Goal: Check status: Check status

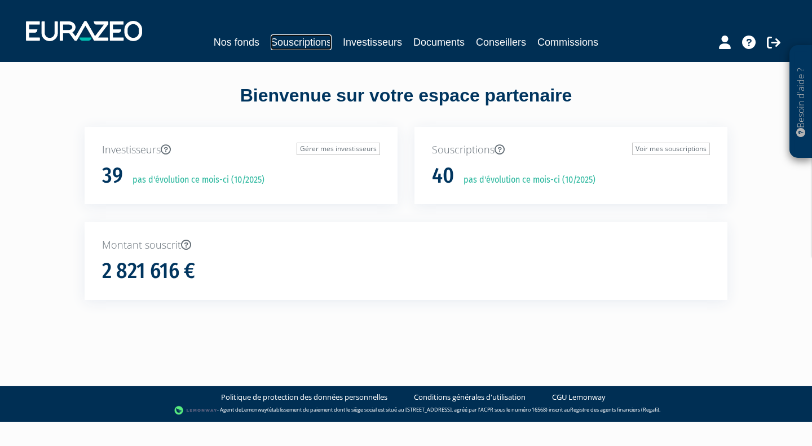
click at [285, 49] on link "Souscriptions" at bounding box center [301, 42] width 61 height 16
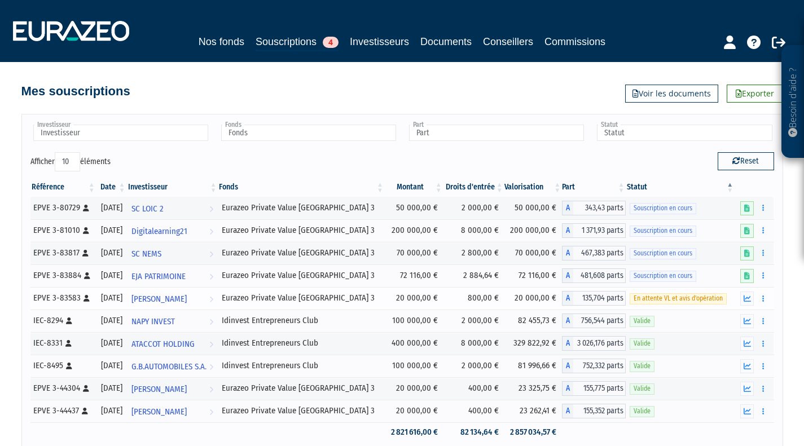
click at [715, 296] on span "En attente VL et avis d'opération" at bounding box center [677, 298] width 97 height 11
click at [720, 296] on span "En attente VL et avis d'opération" at bounding box center [677, 298] width 97 height 11
click at [740, 296] on button "button" at bounding box center [747, 299] width 14 height 14
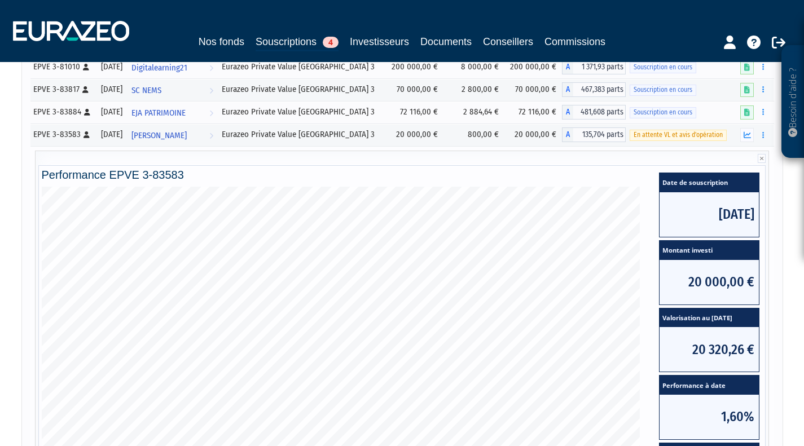
scroll to position [163, 0]
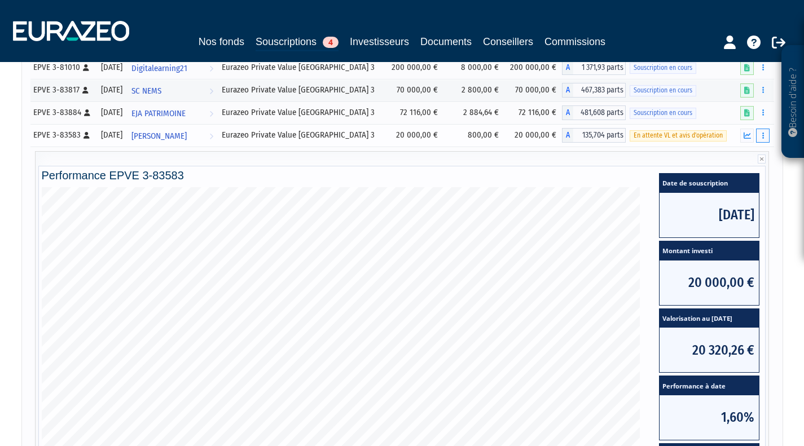
click at [762, 131] on button "button" at bounding box center [763, 136] width 14 height 14
click at [737, 153] on link "Documents" at bounding box center [737, 156] width 56 height 19
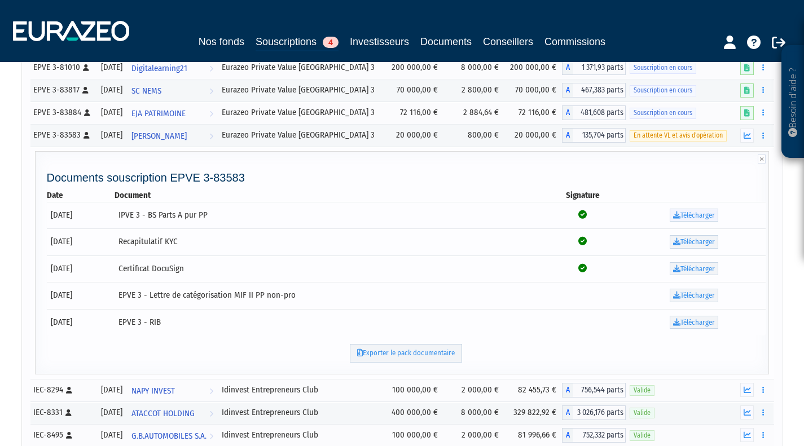
click at [673, 216] on icon at bounding box center [676, 214] width 7 height 7
